Goal: Find contact information: Find contact information

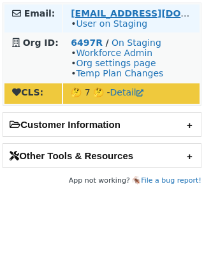
click at [124, 11] on strong "[EMAIL_ADDRESS][DOMAIN_NAME]" at bounding box center [158, 13] width 174 height 10
click at [108, 13] on strong "[EMAIL_ADDRESS][DOMAIN_NAME]" at bounding box center [158, 13] width 174 height 10
